Goal: Task Accomplishment & Management: Manage account settings

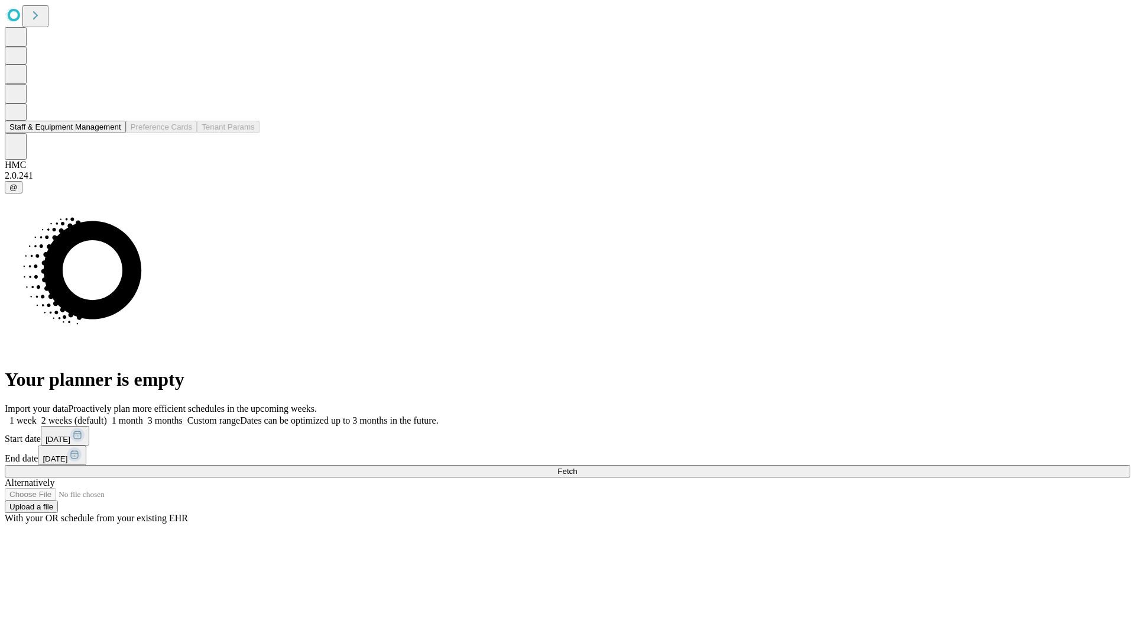
click at [113, 133] on button "Staff & Equipment Management" at bounding box center [65, 127] width 121 height 12
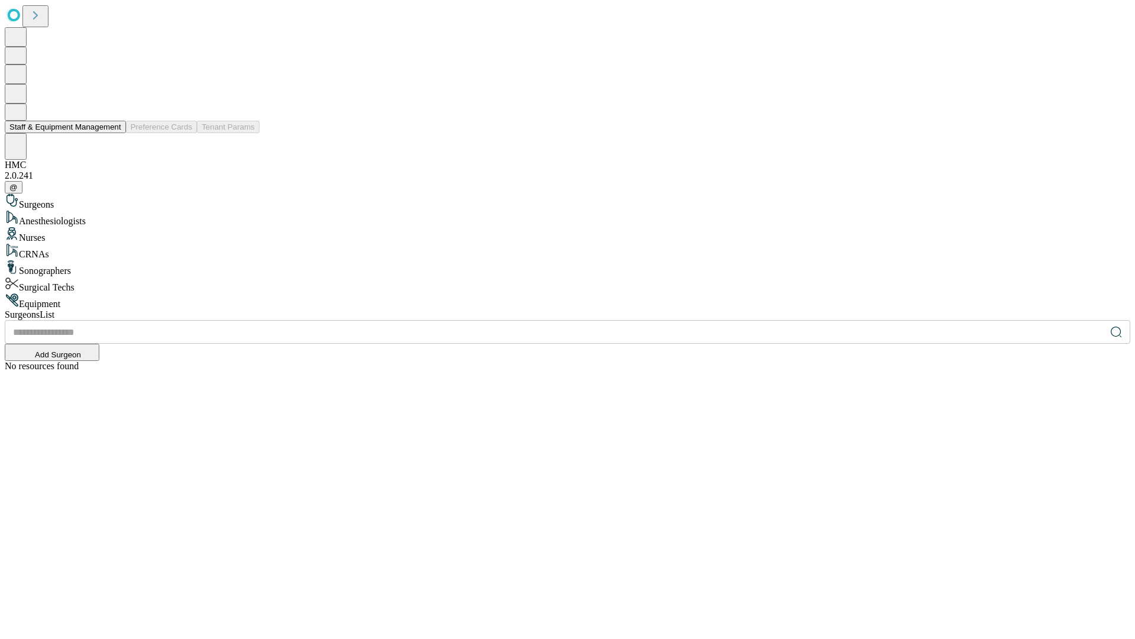
click at [113, 133] on button "Staff & Equipment Management" at bounding box center [65, 127] width 121 height 12
